Goal: Task Accomplishment & Management: Complete application form

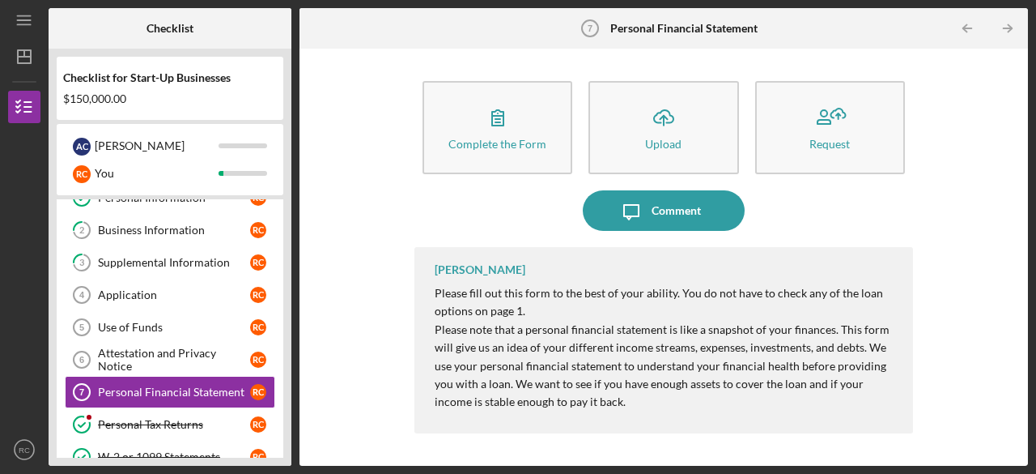
scroll to position [52, 0]
click at [186, 289] on div "Application" at bounding box center [174, 293] width 152 height 13
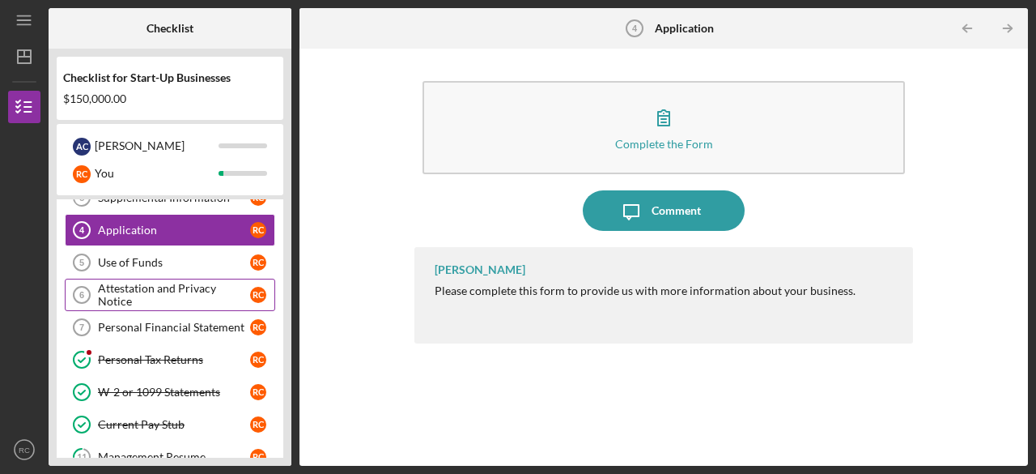
scroll to position [115, 0]
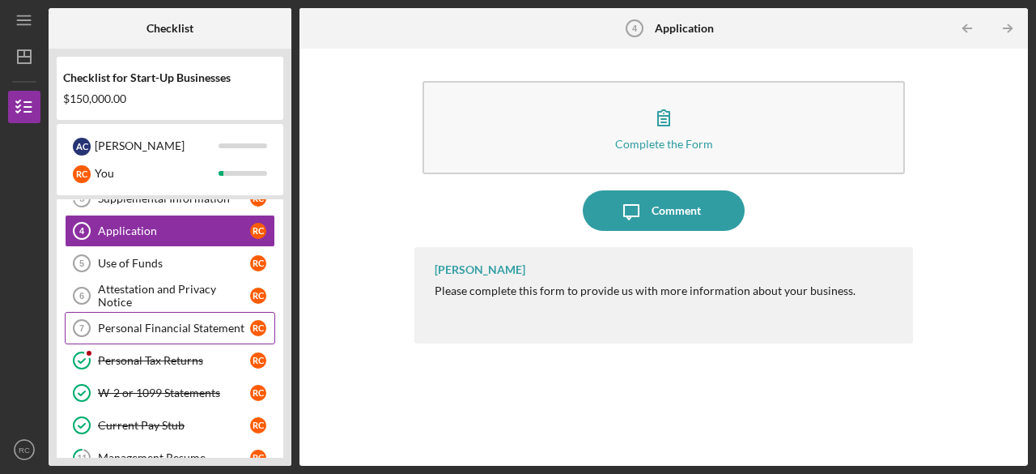
click at [163, 325] on div "Personal Financial Statement" at bounding box center [174, 327] width 152 height 13
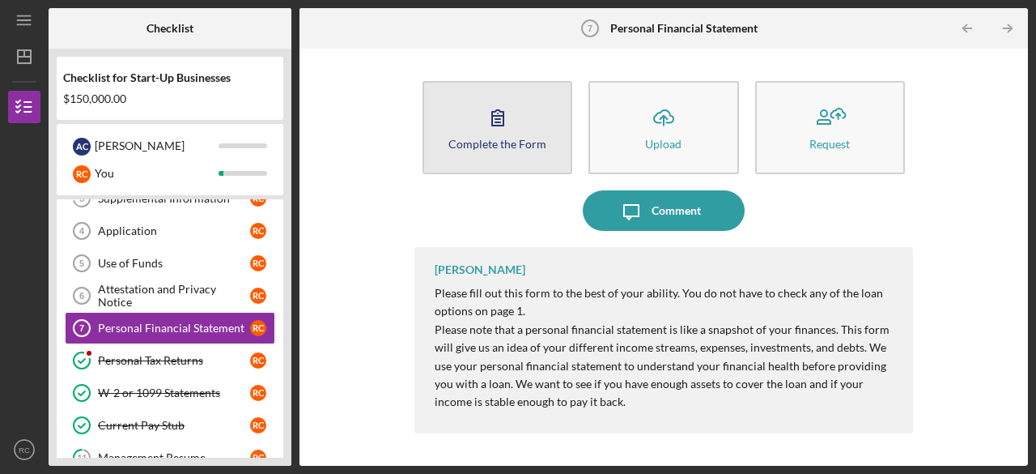
click at [499, 114] on icon "button" at bounding box center [498, 117] width 40 height 40
